Goal: Use online tool/utility: Utilize a website feature to perform a specific function

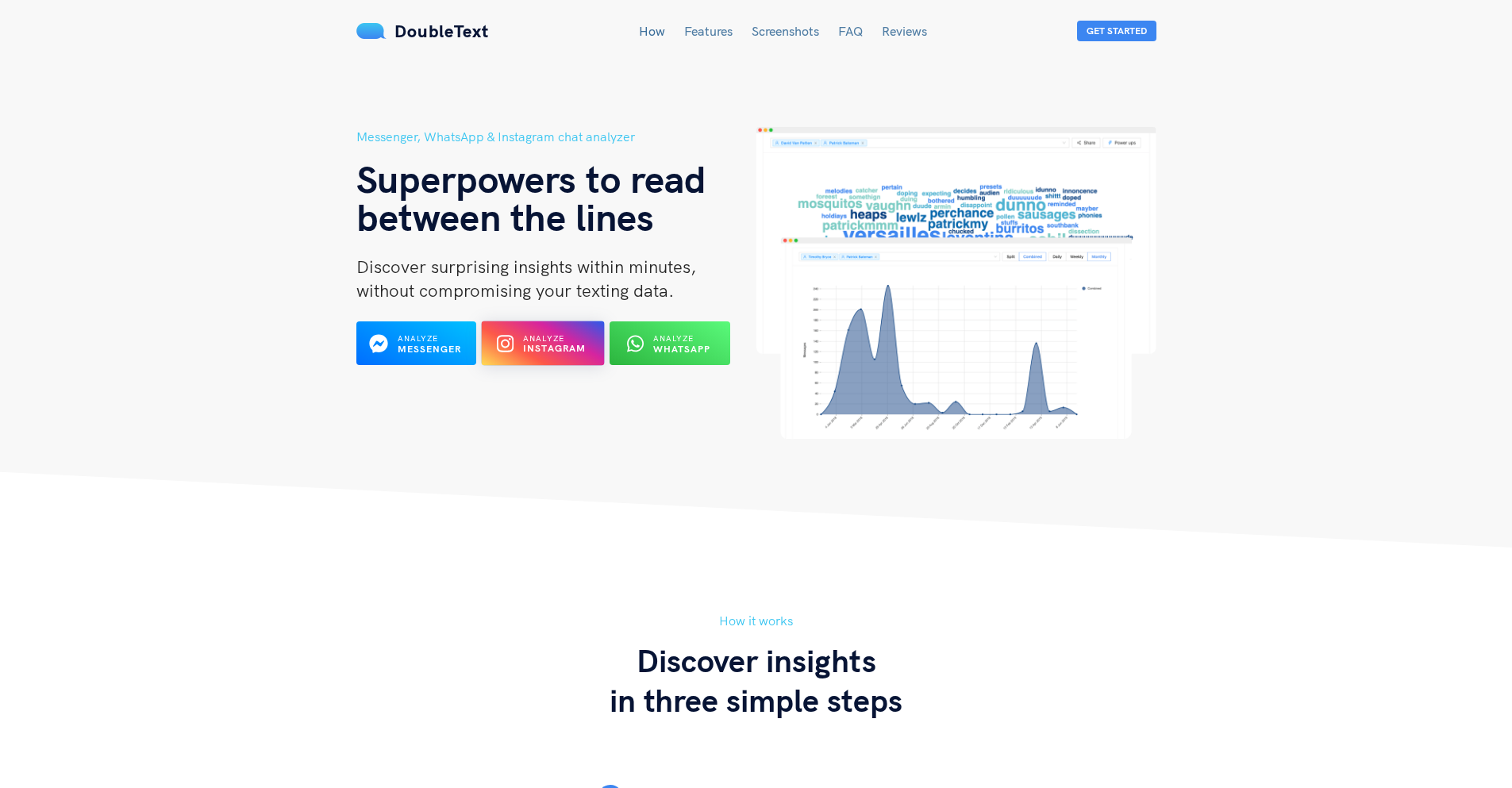
click at [544, 345] on b "Instagram" at bounding box center [555, 349] width 64 height 12
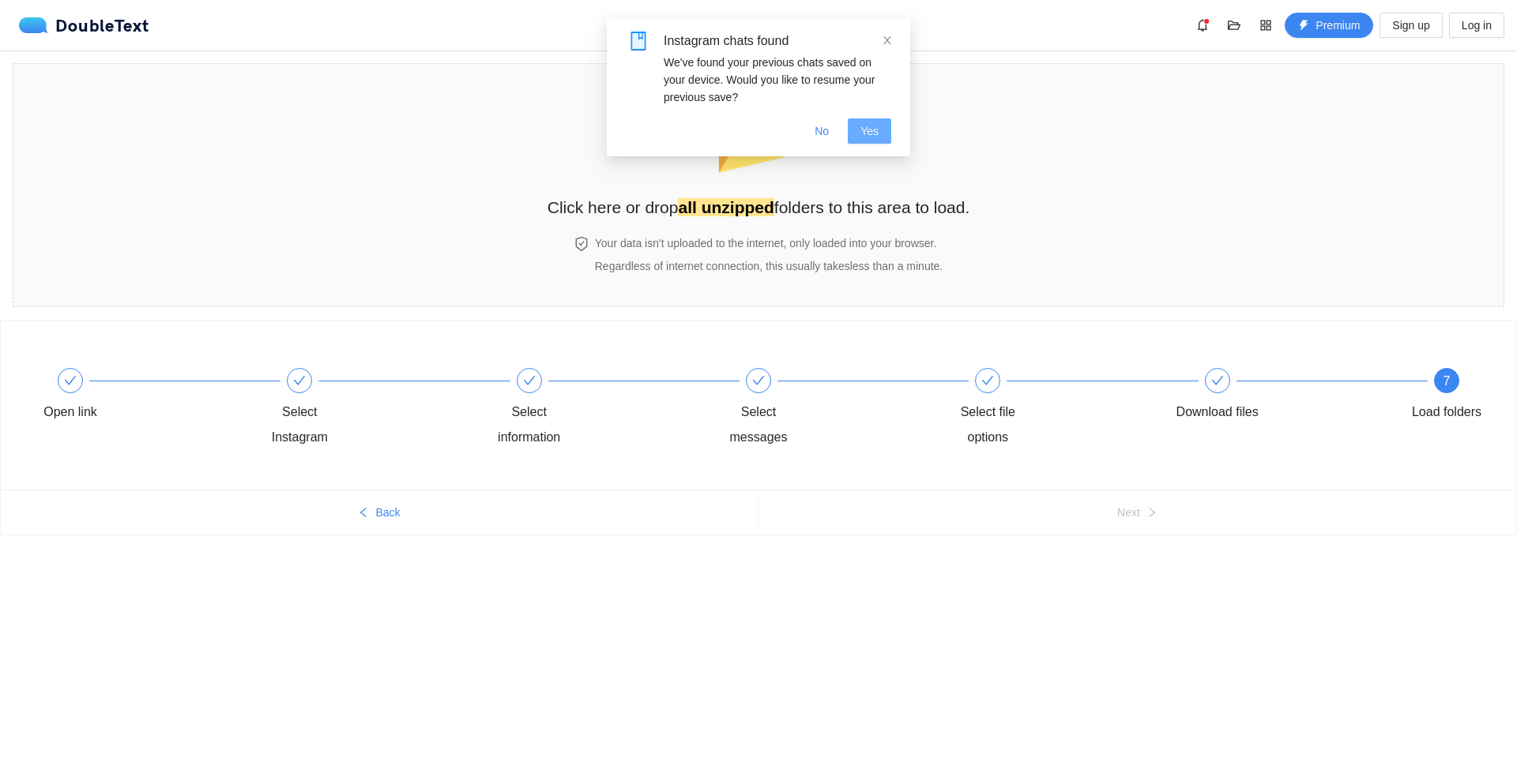
click at [862, 130] on button "Yes" at bounding box center [869, 131] width 44 height 26
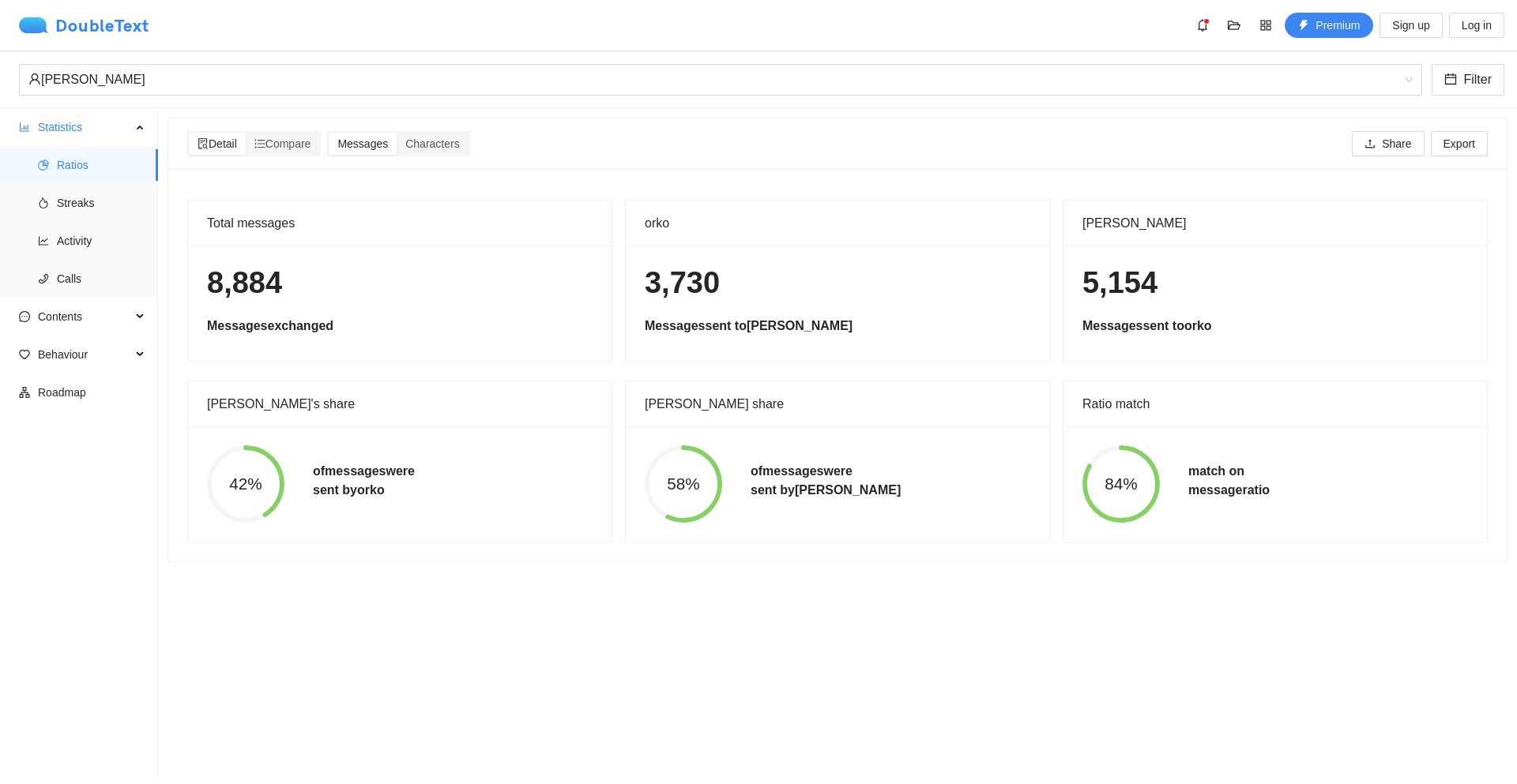
click at [90, 17] on div "DoubleText" at bounding box center [84, 25] width 130 height 15
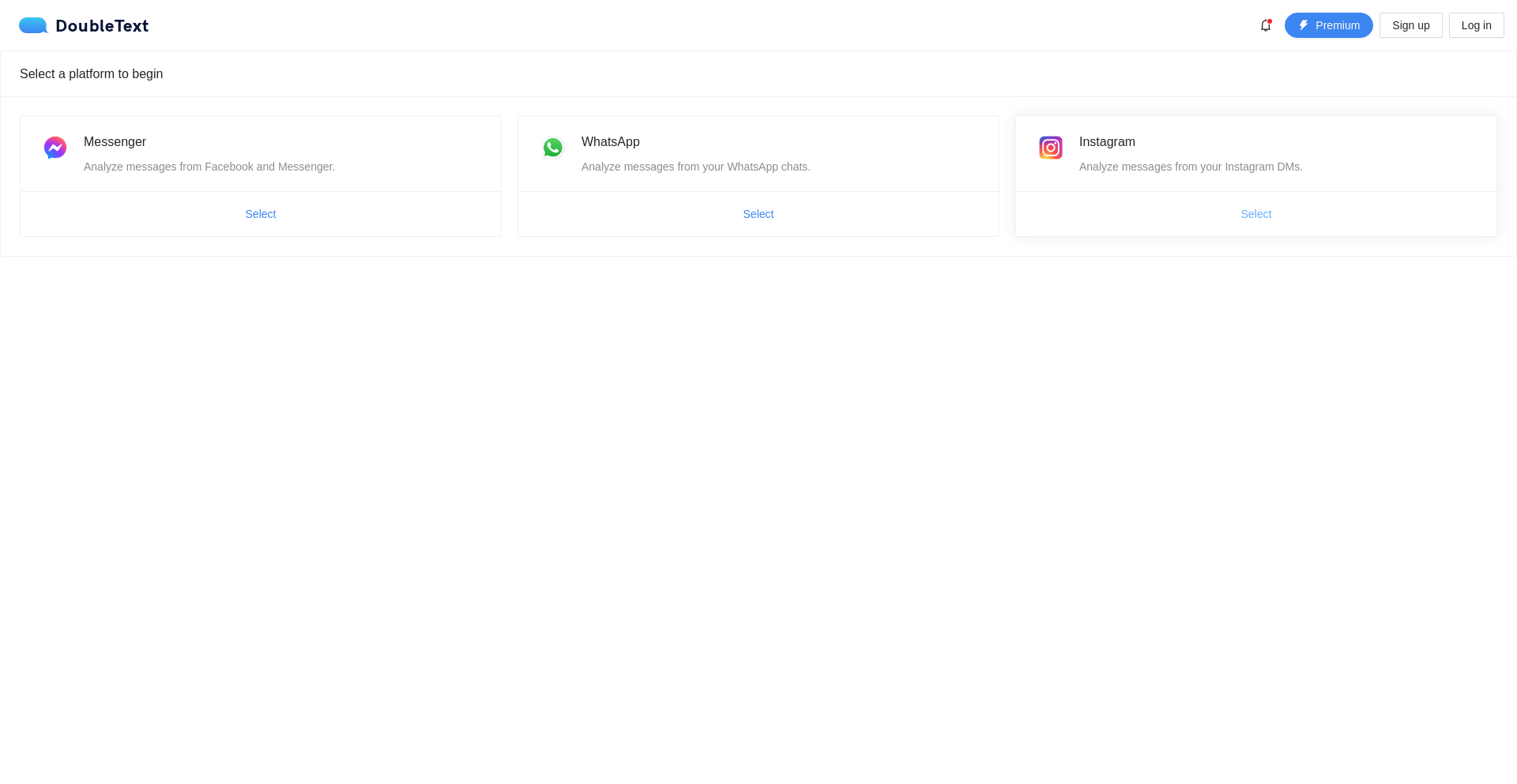
click at [1244, 212] on span "Select" at bounding box center [1257, 214] width 31 height 17
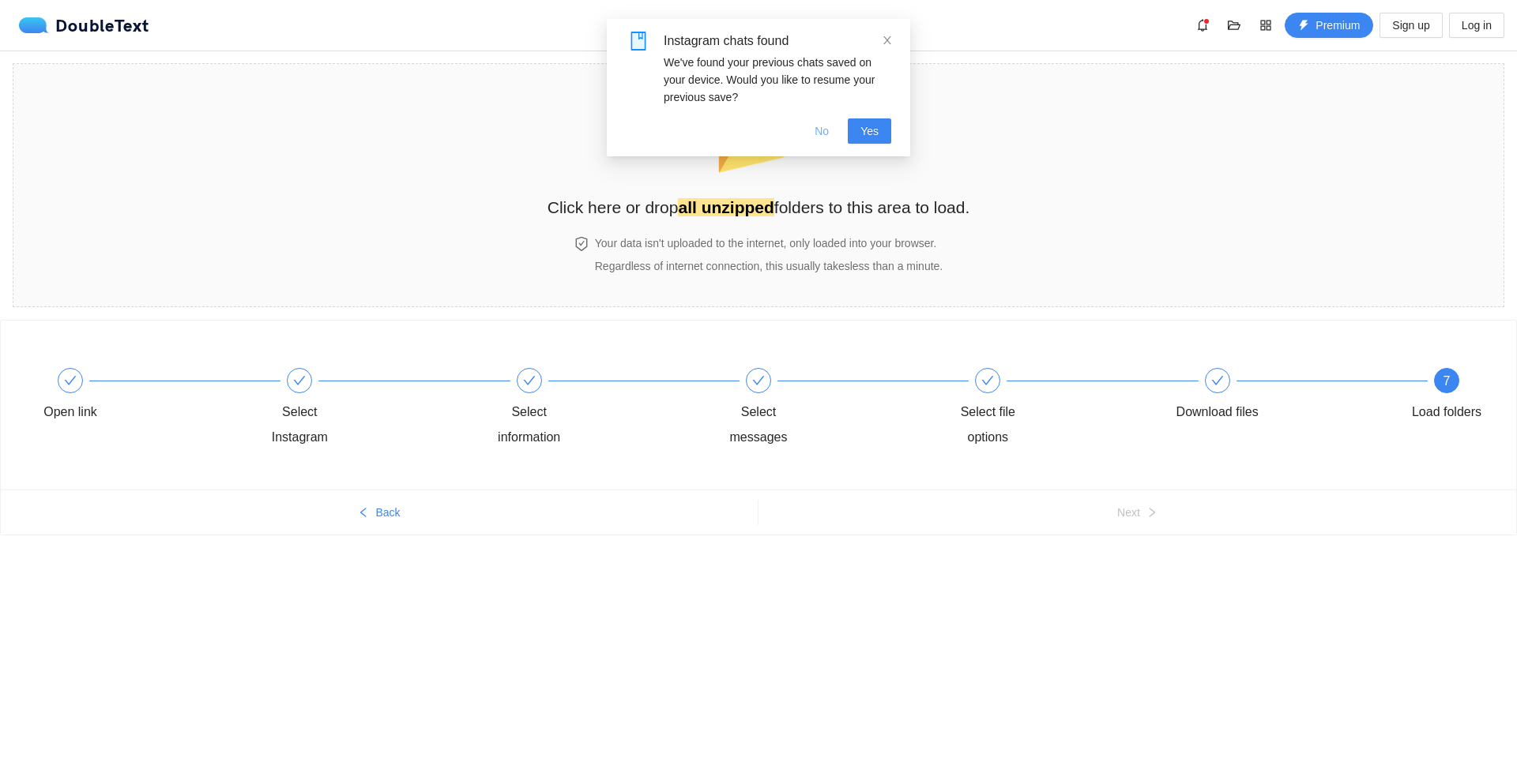
click at [825, 124] on span "No" at bounding box center [821, 131] width 15 height 17
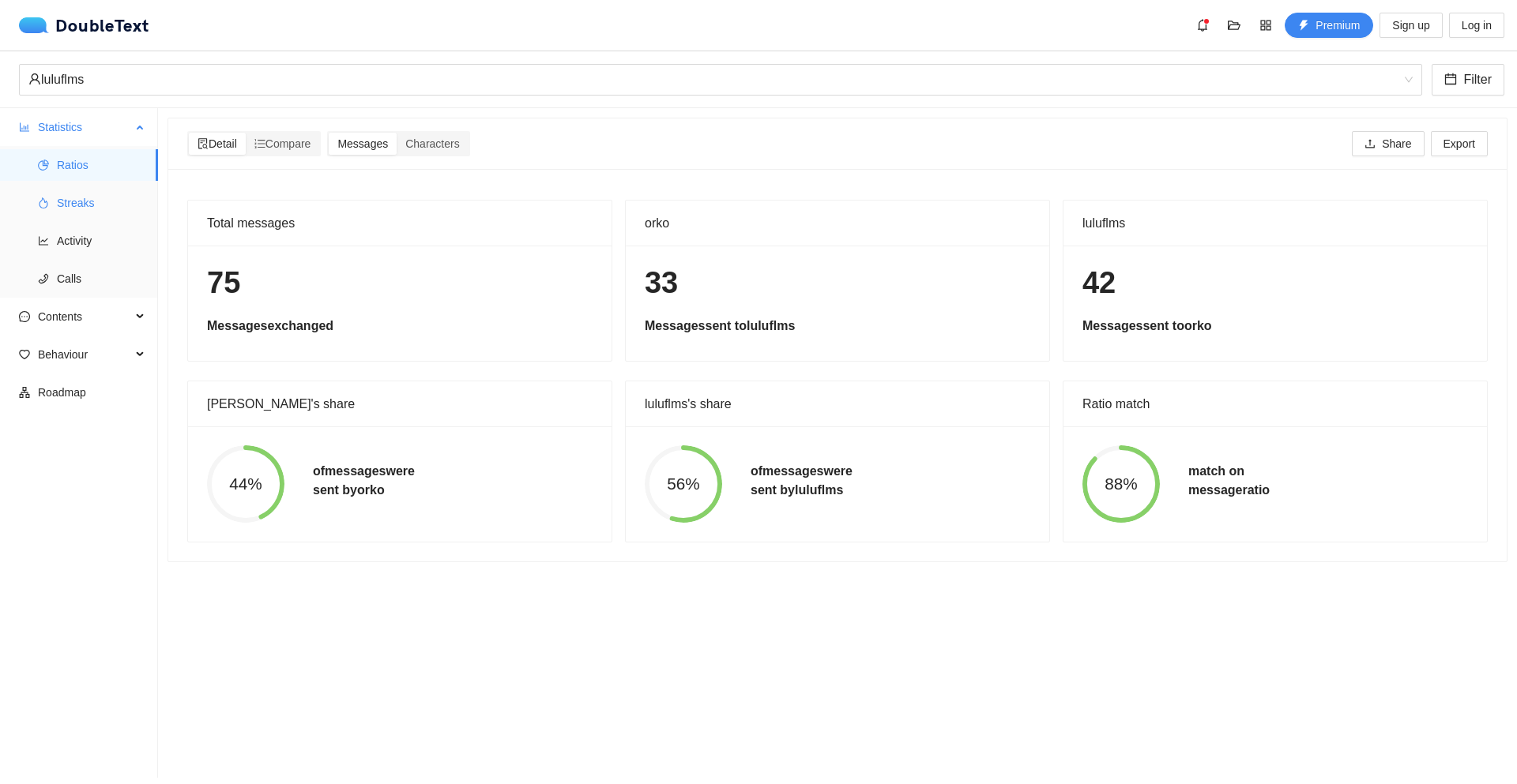
click at [120, 204] on span "Streaks" at bounding box center [100, 203] width 88 height 32
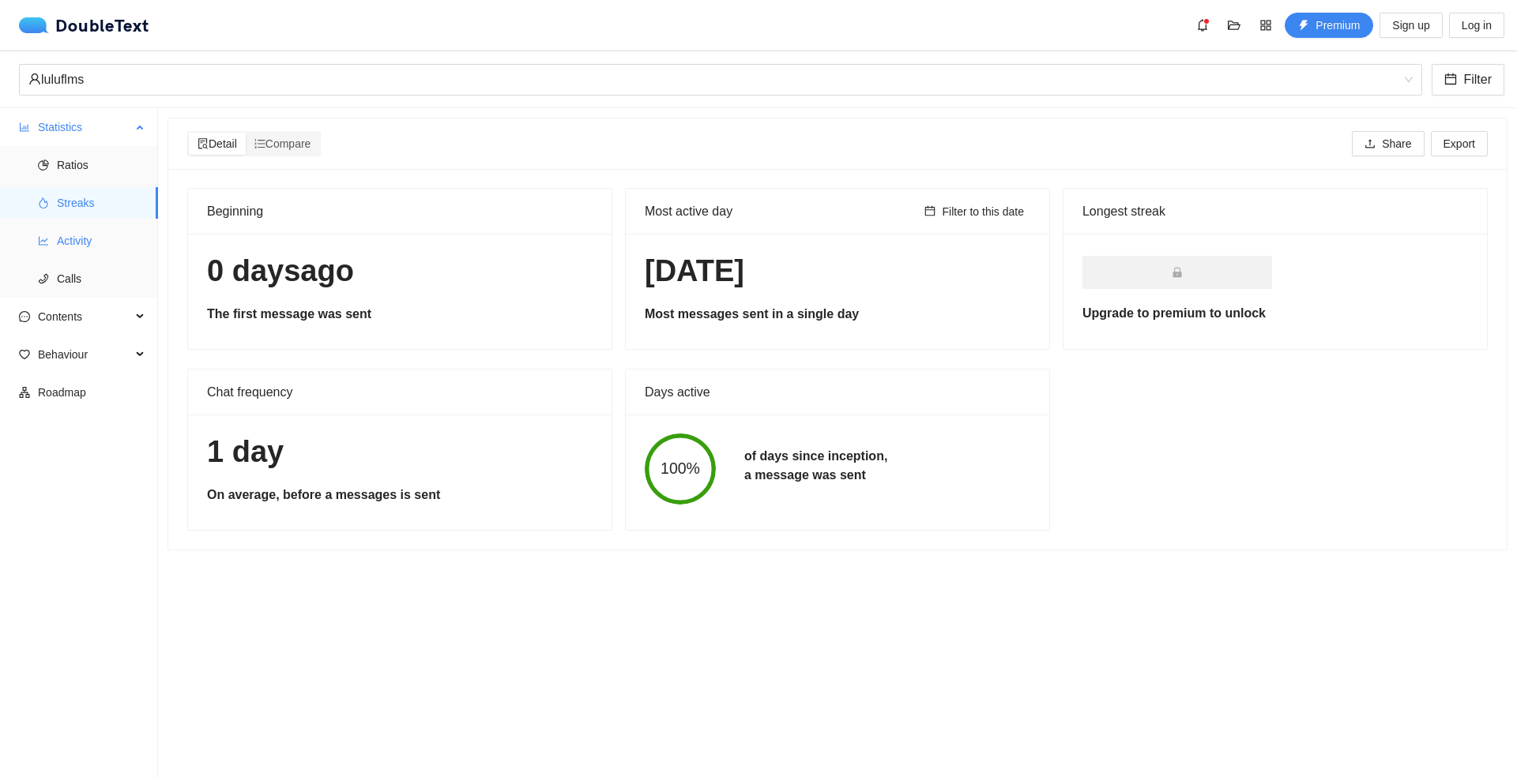
click at [108, 236] on span "Activity" at bounding box center [100, 241] width 88 height 32
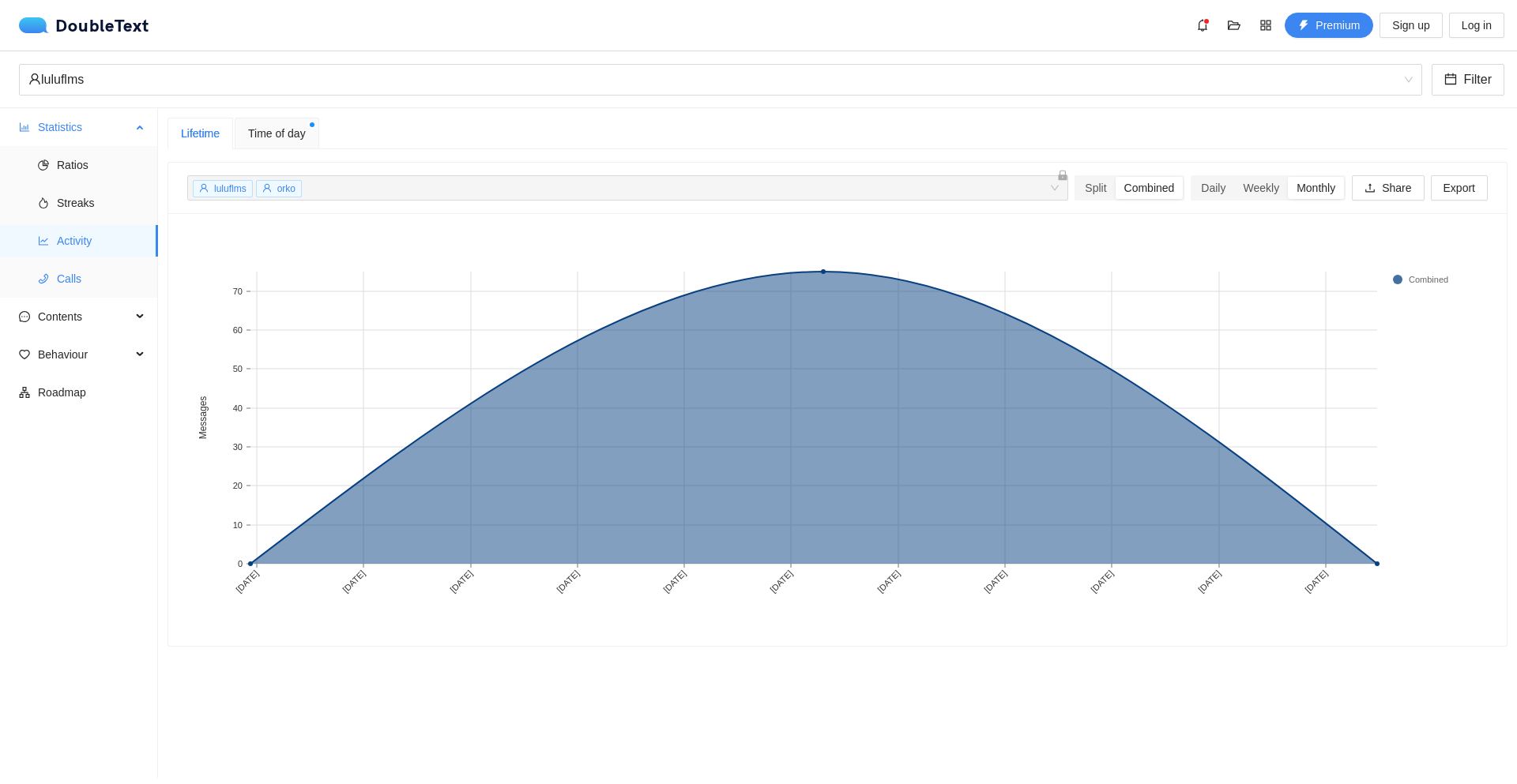
click at [104, 276] on span "Calls" at bounding box center [100, 278] width 88 height 32
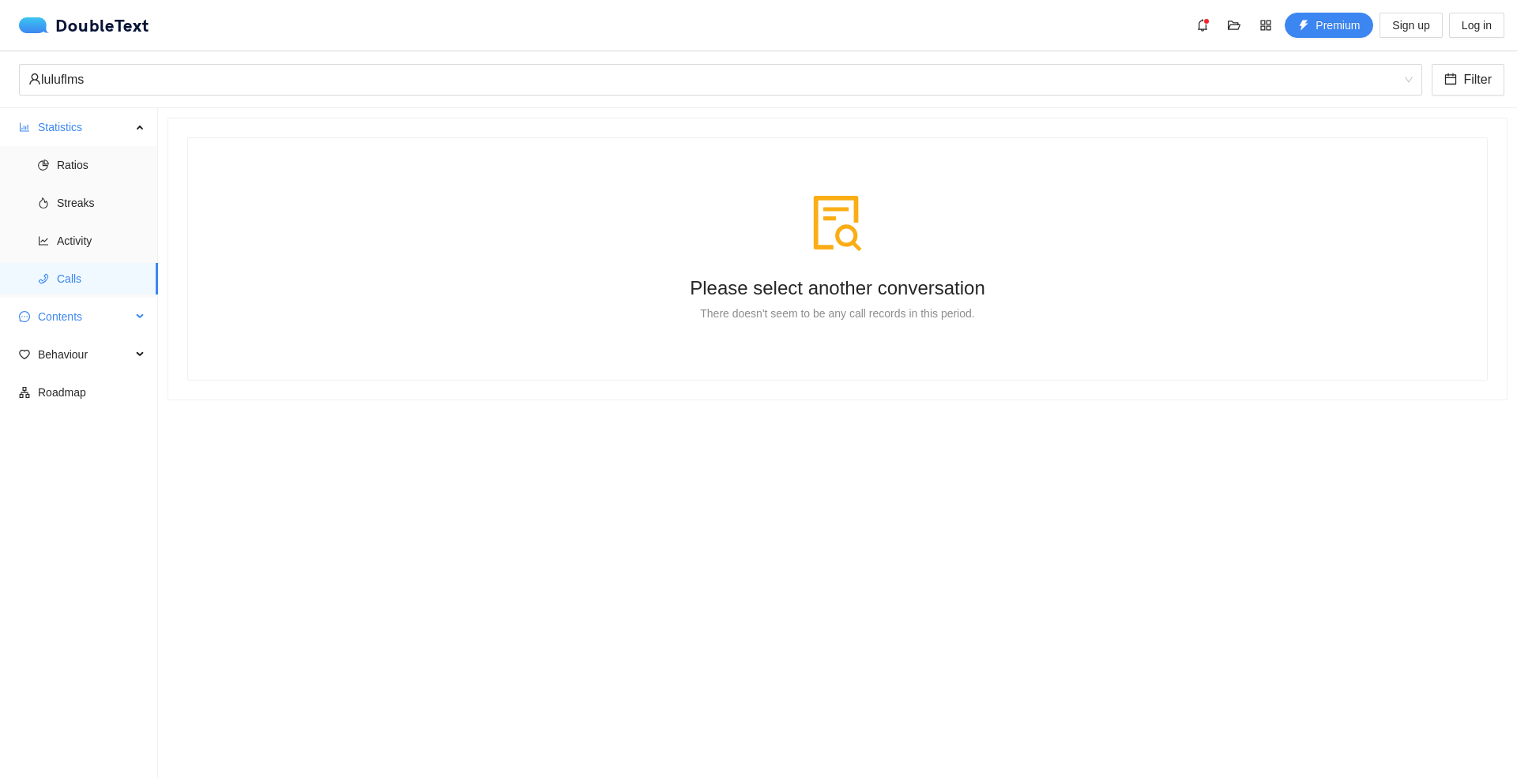
click at [85, 324] on span "Contents" at bounding box center [84, 317] width 93 height 32
click at [80, 346] on span "Word Cloud" at bounding box center [100, 354] width 88 height 32
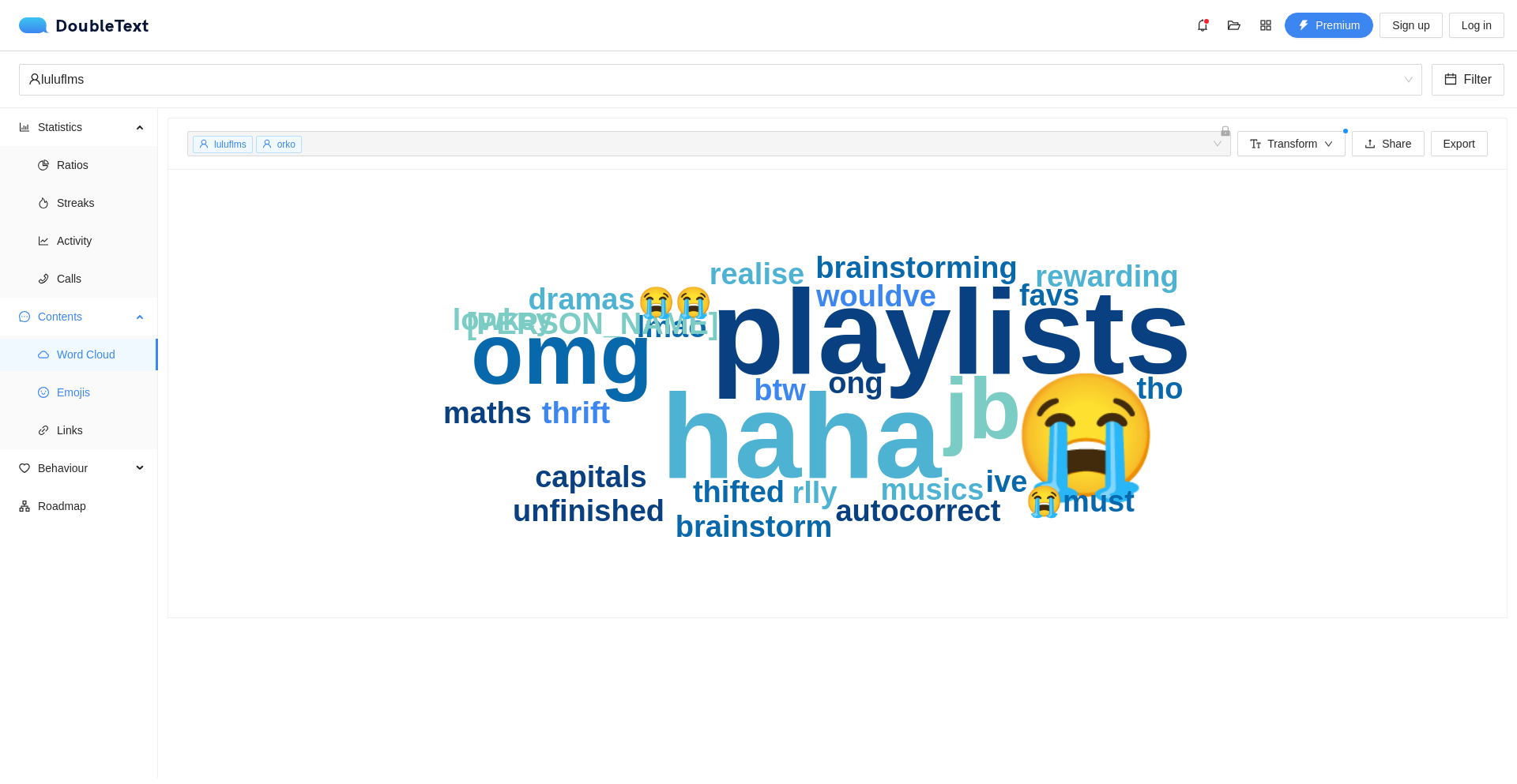
click at [76, 389] on span "Emojis" at bounding box center [100, 392] width 88 height 32
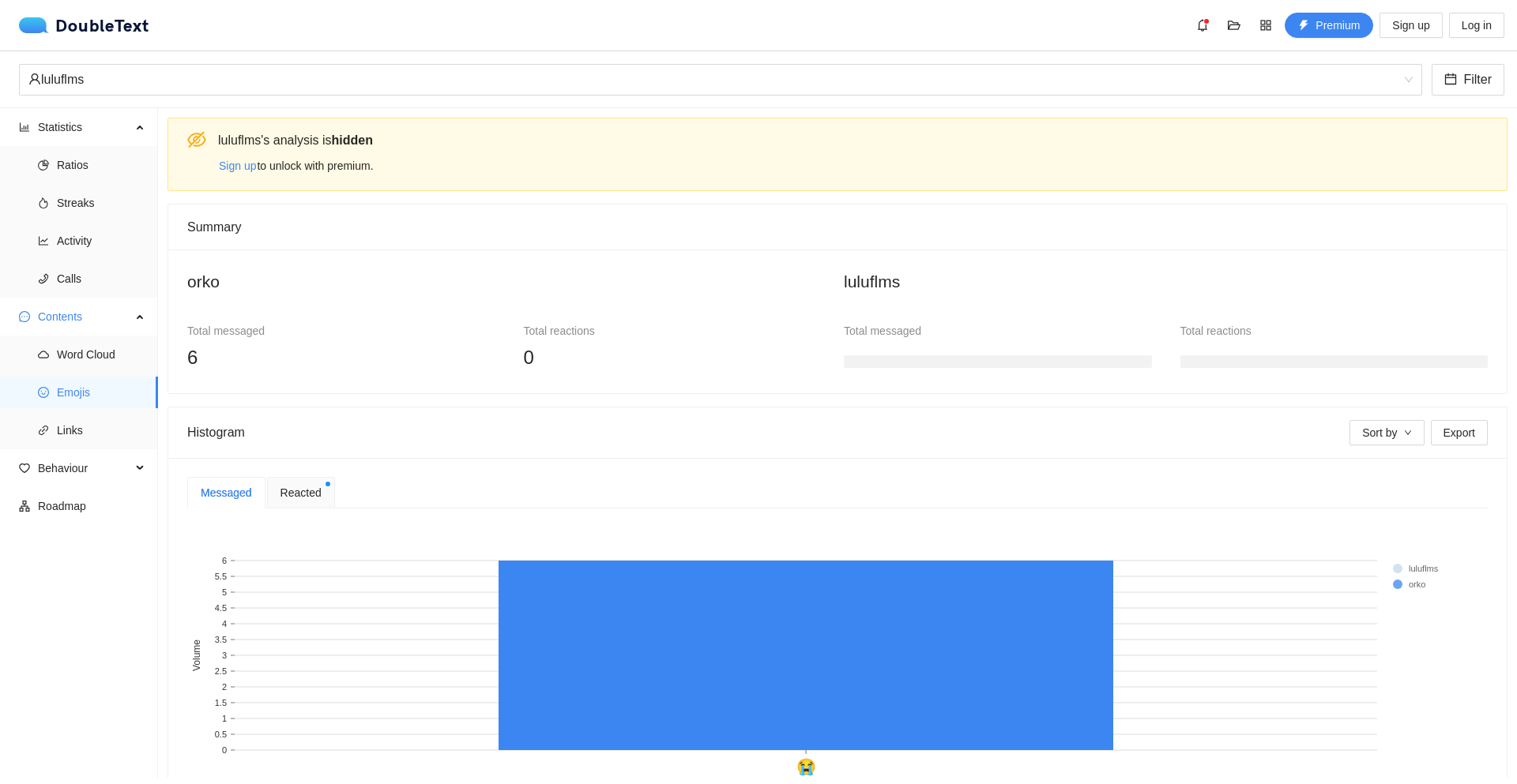
scroll to position [105, 0]
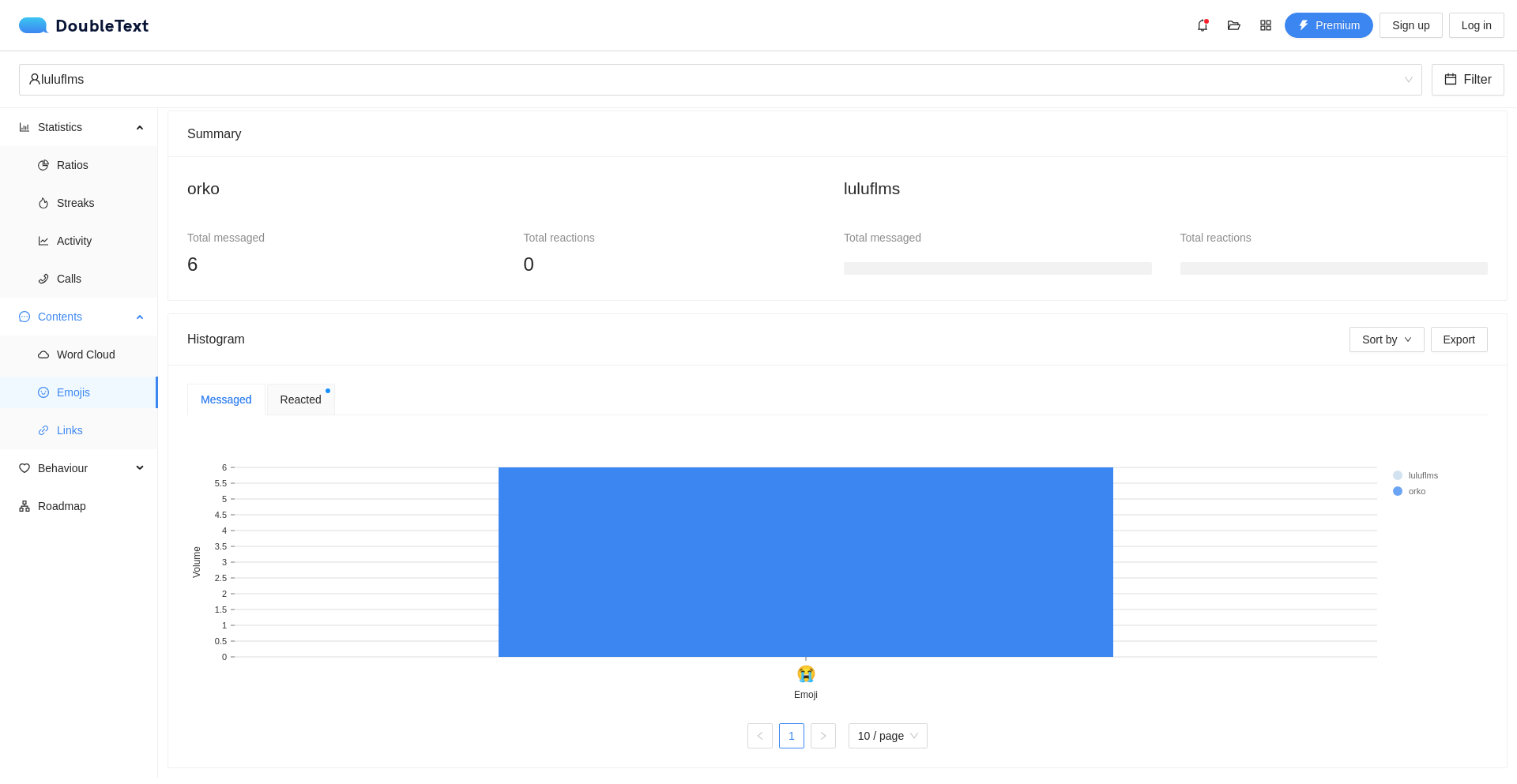
click at [85, 433] on span "Links" at bounding box center [100, 430] width 88 height 32
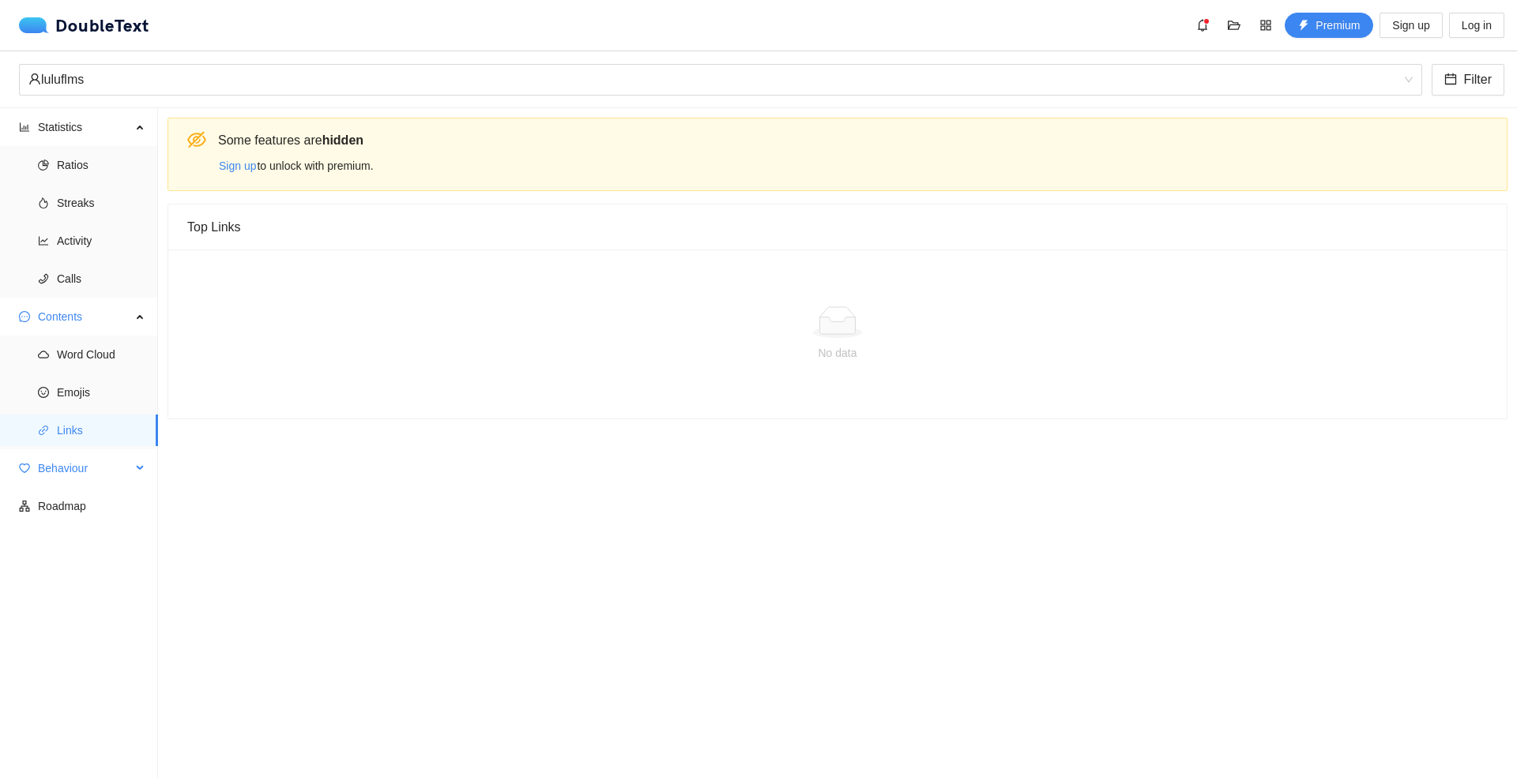
click at [100, 475] on span "Behaviour" at bounding box center [84, 468] width 93 height 32
click at [110, 496] on span "Engagement" at bounding box center [100, 506] width 88 height 32
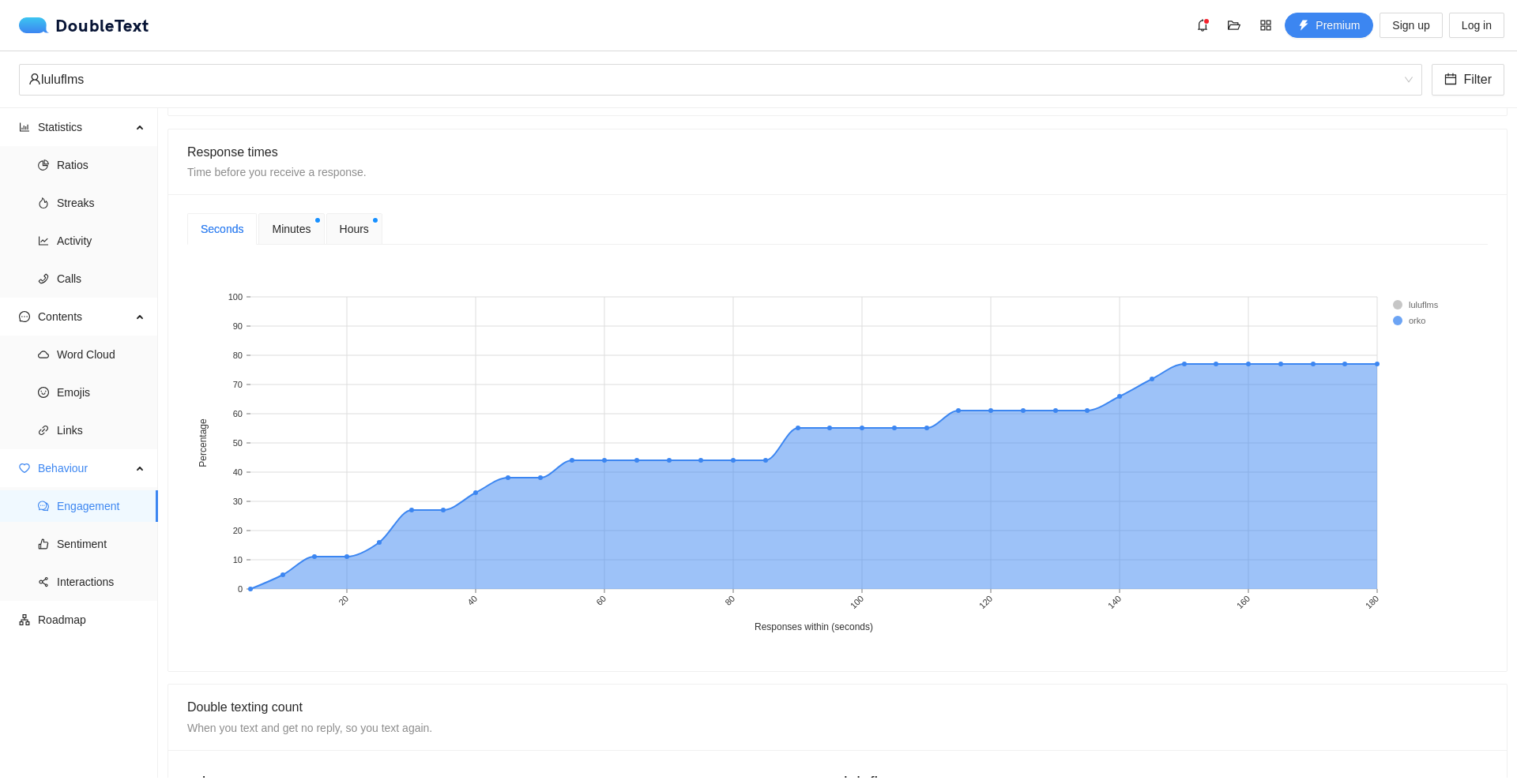
scroll to position [581, 0]
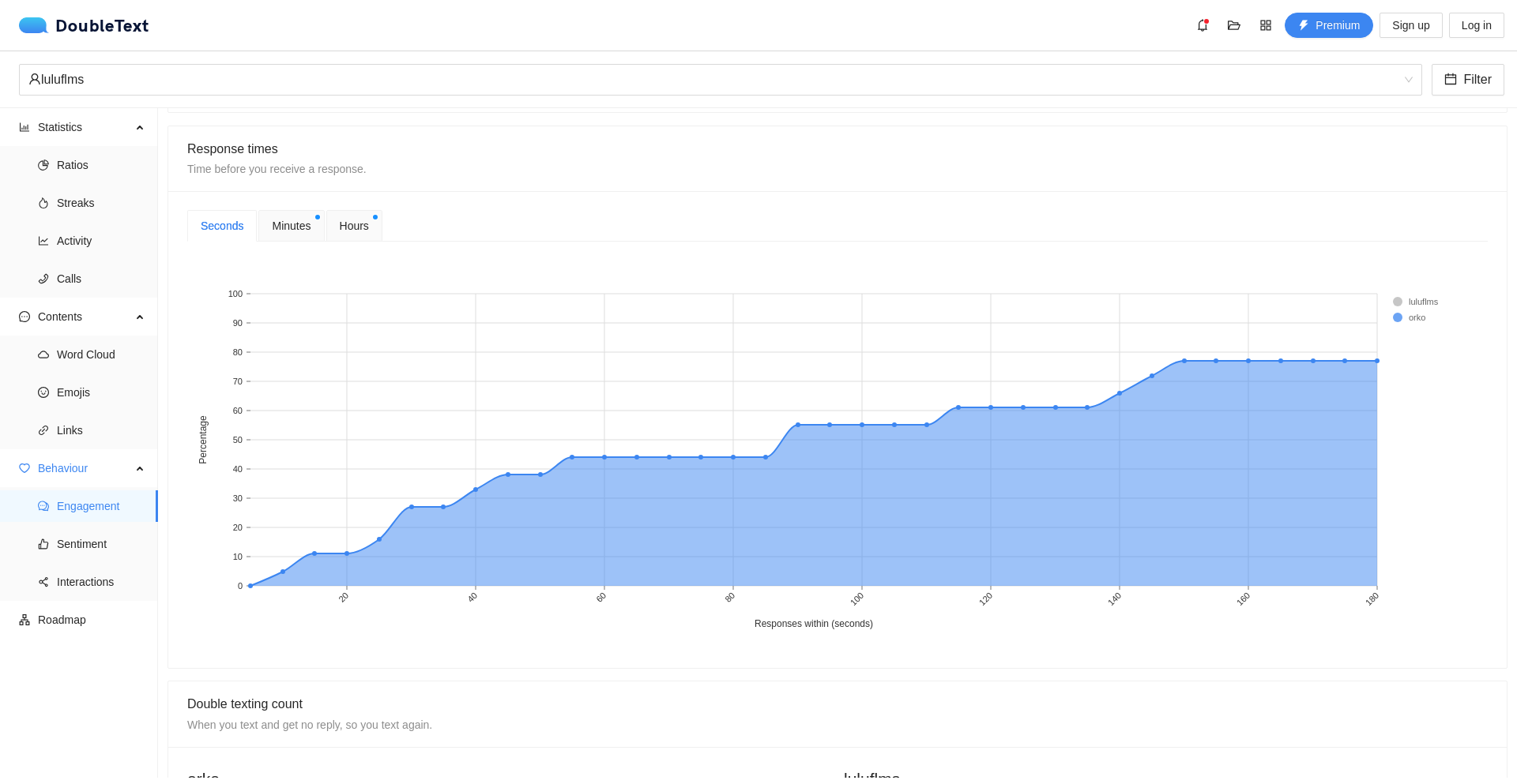
click at [309, 224] on span "Minutes" at bounding box center [290, 226] width 39 height 17
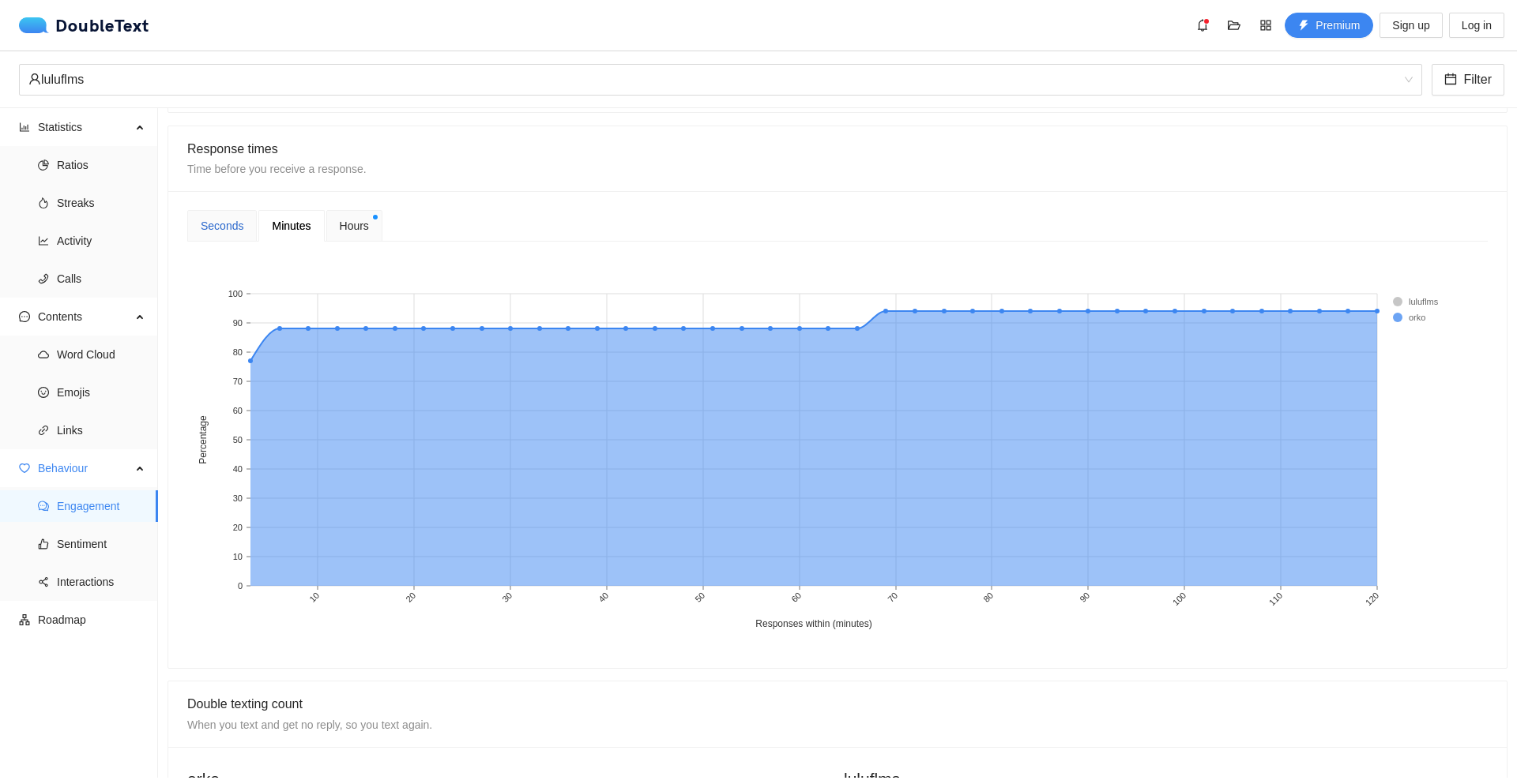
click at [229, 230] on div "Seconds" at bounding box center [222, 226] width 43 height 17
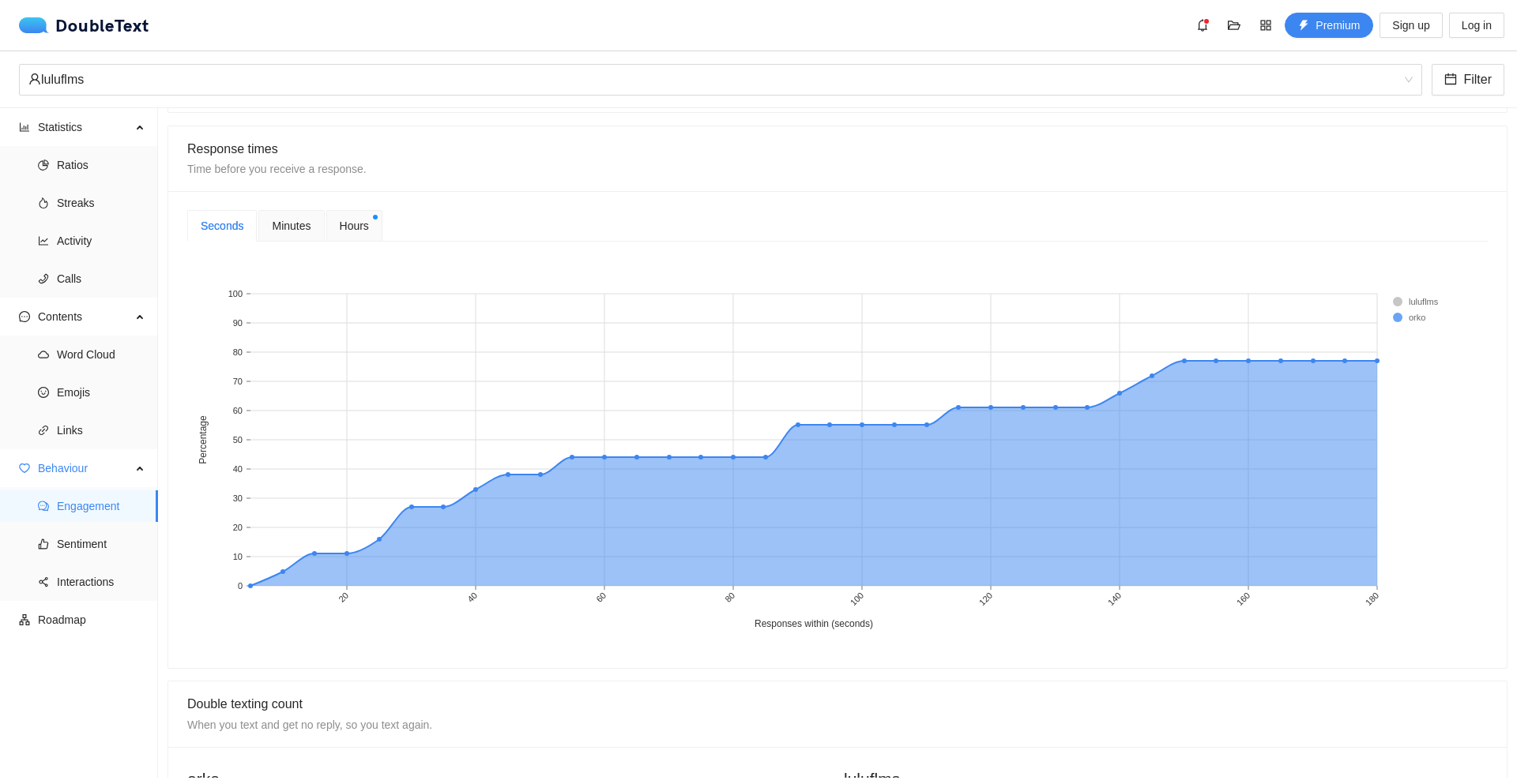
click at [363, 224] on span "Hours" at bounding box center [354, 226] width 29 height 17
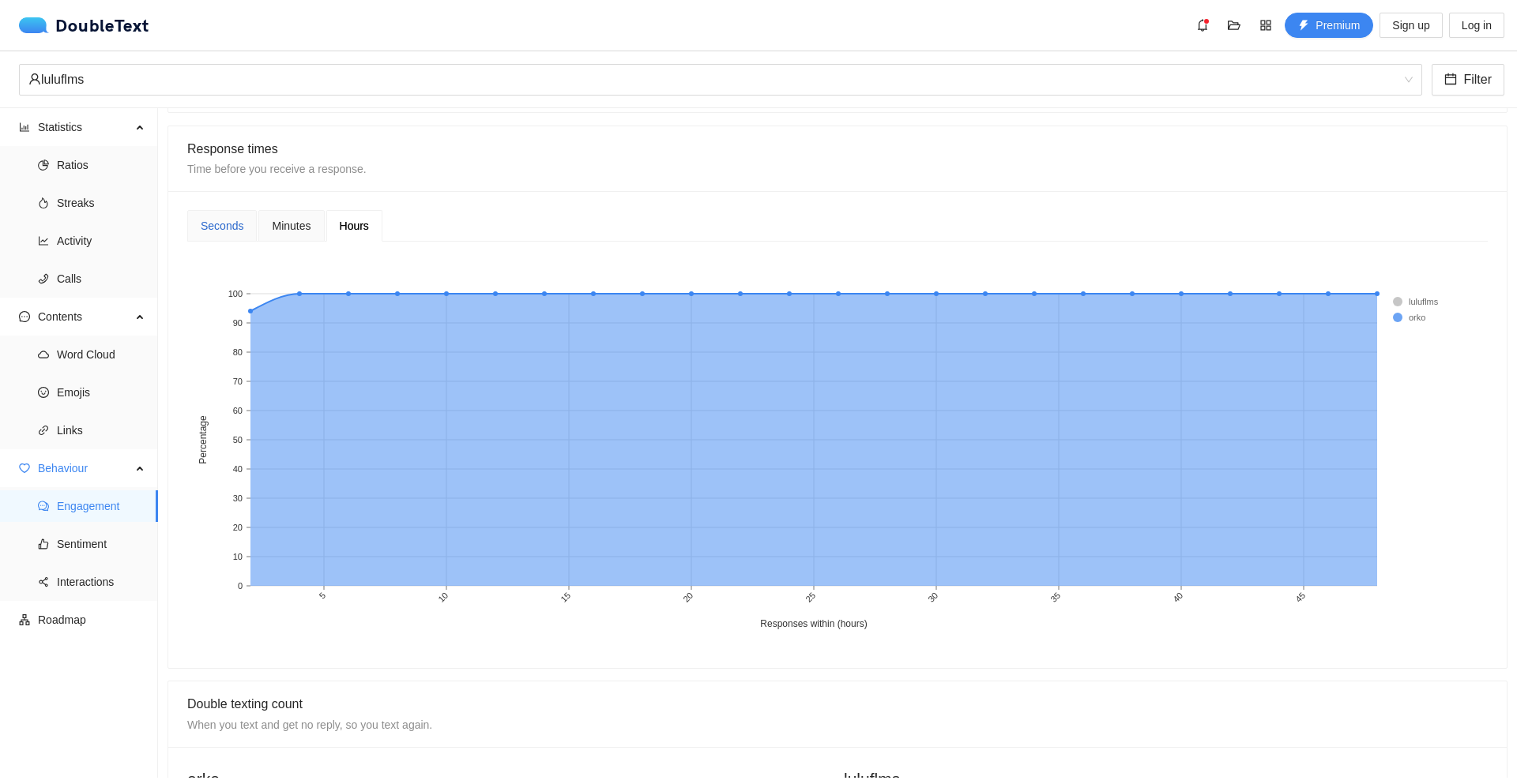
click at [220, 225] on div "Seconds" at bounding box center [222, 226] width 43 height 17
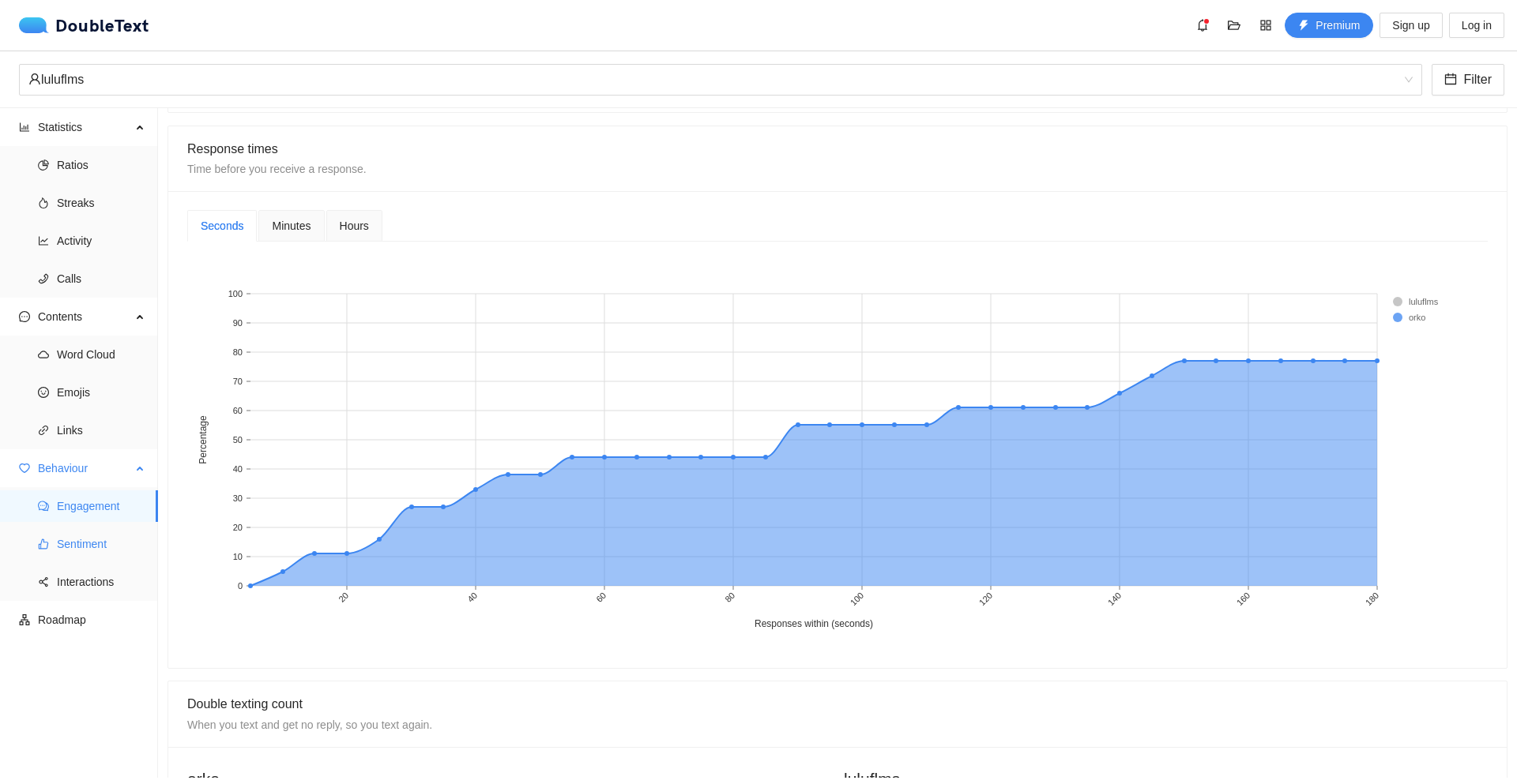
click at [96, 546] on span "Sentiment" at bounding box center [100, 543] width 88 height 32
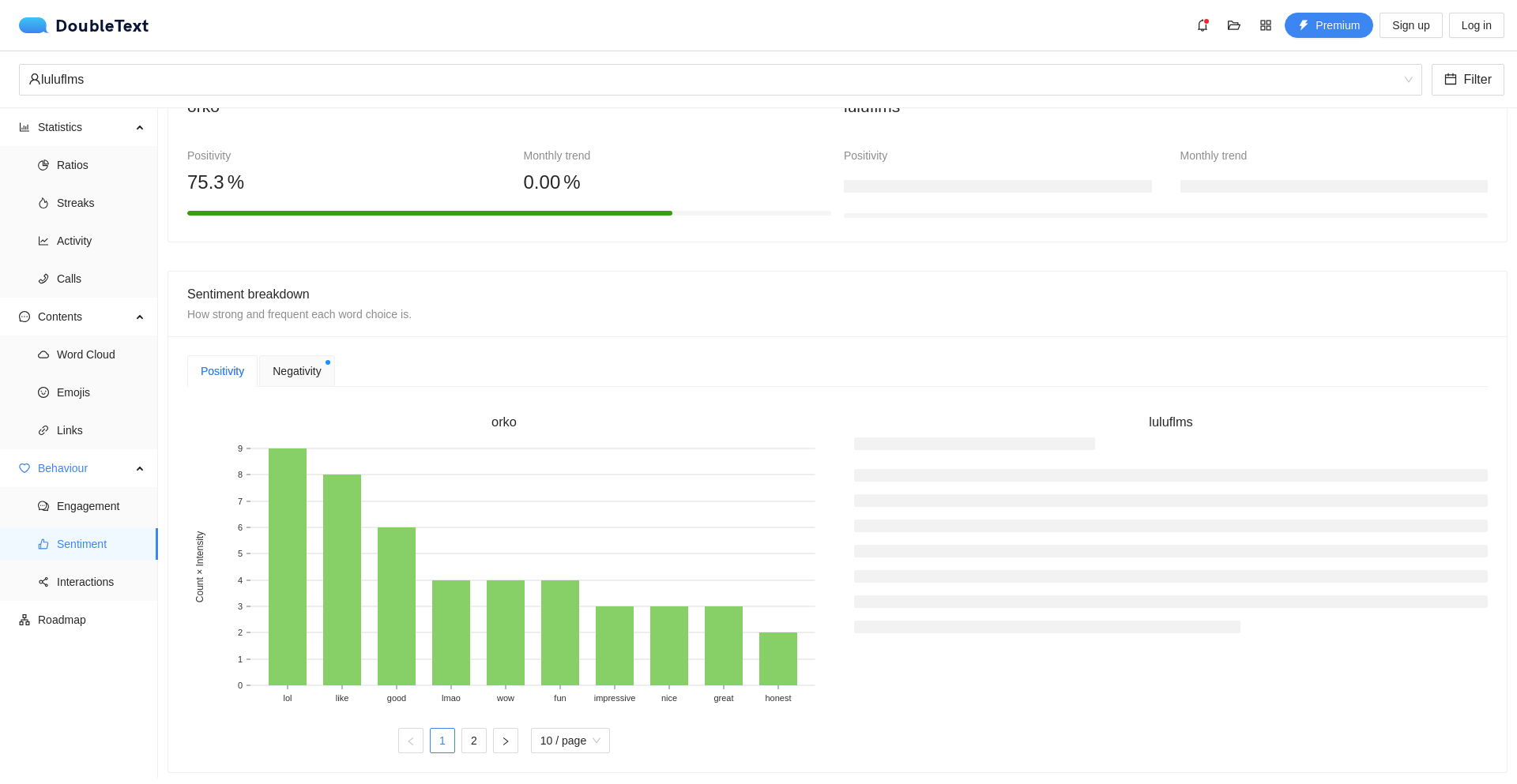
scroll to position [124, 0]
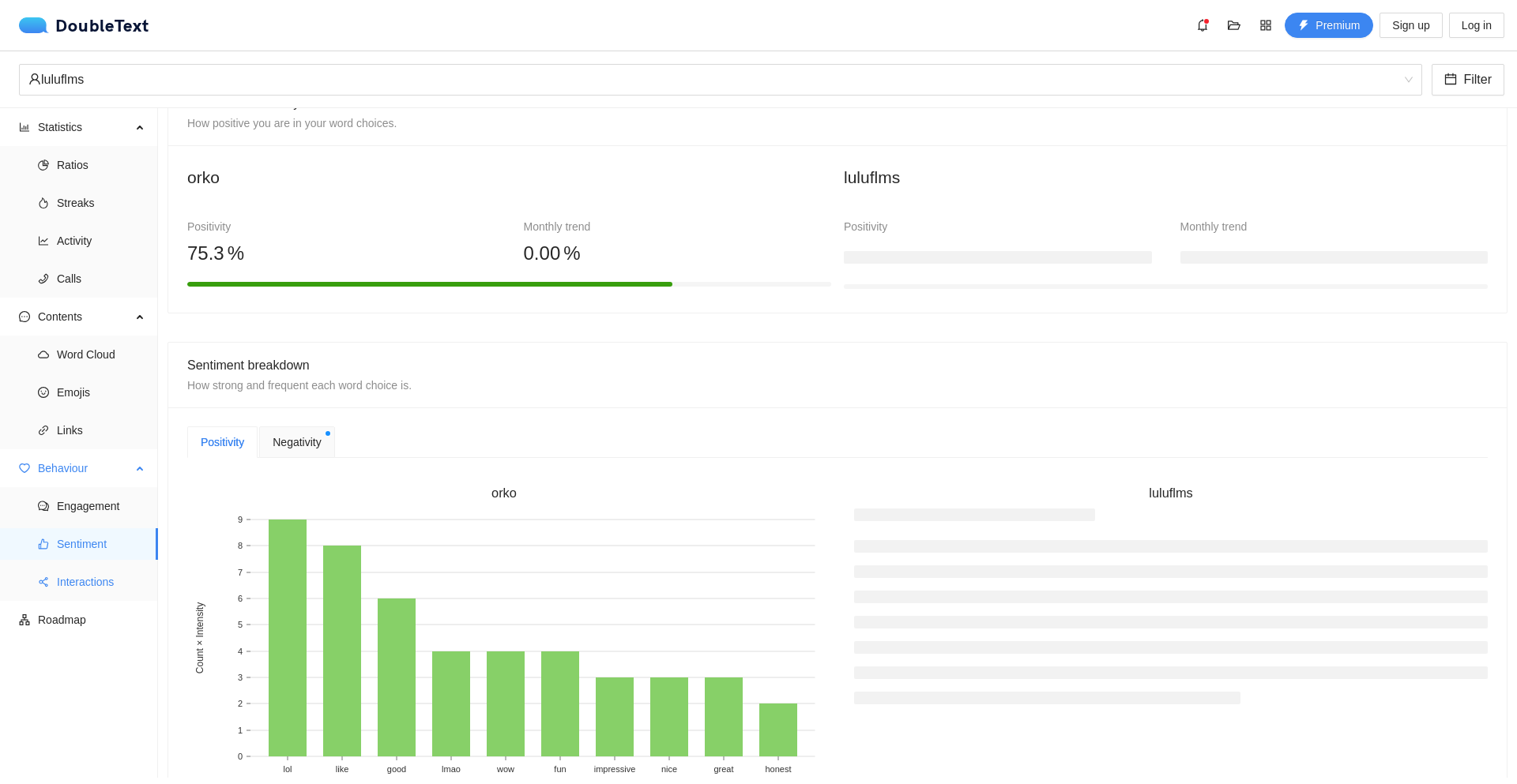
click at [81, 587] on span "Interactions" at bounding box center [100, 582] width 88 height 32
